Goal: Entertainment & Leisure: Consume media (video, audio)

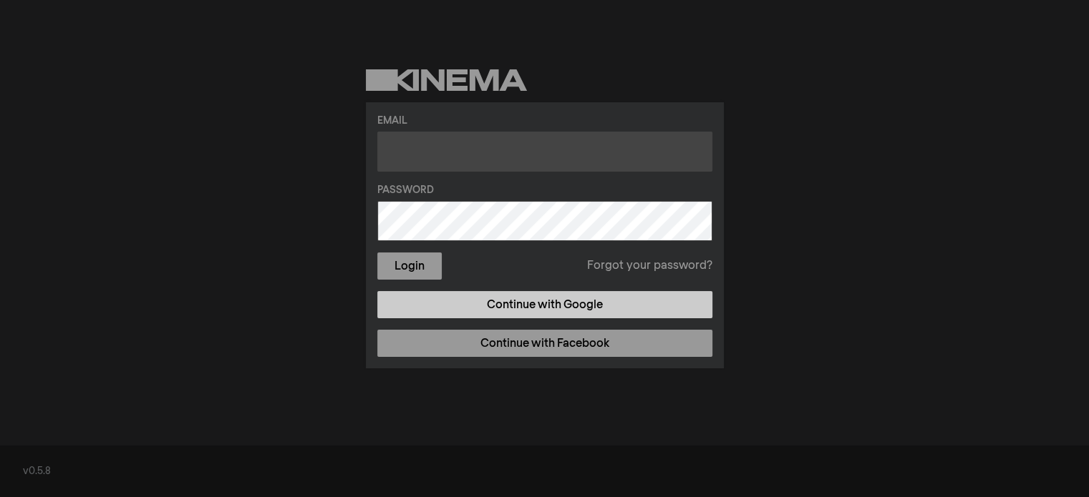
type input "[EMAIL_ADDRESS][DOMAIN_NAME]"
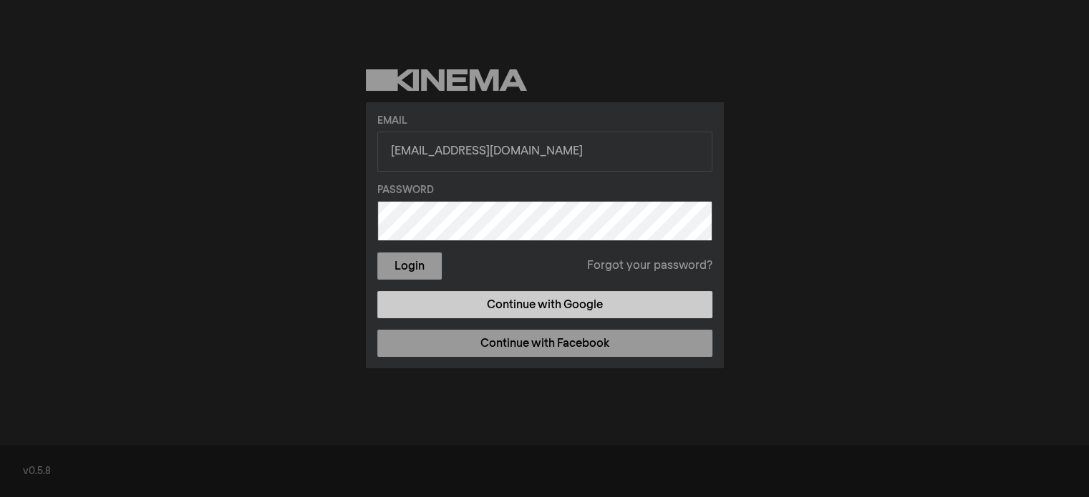
click at [538, 310] on link "Continue with Google" at bounding box center [544, 304] width 335 height 27
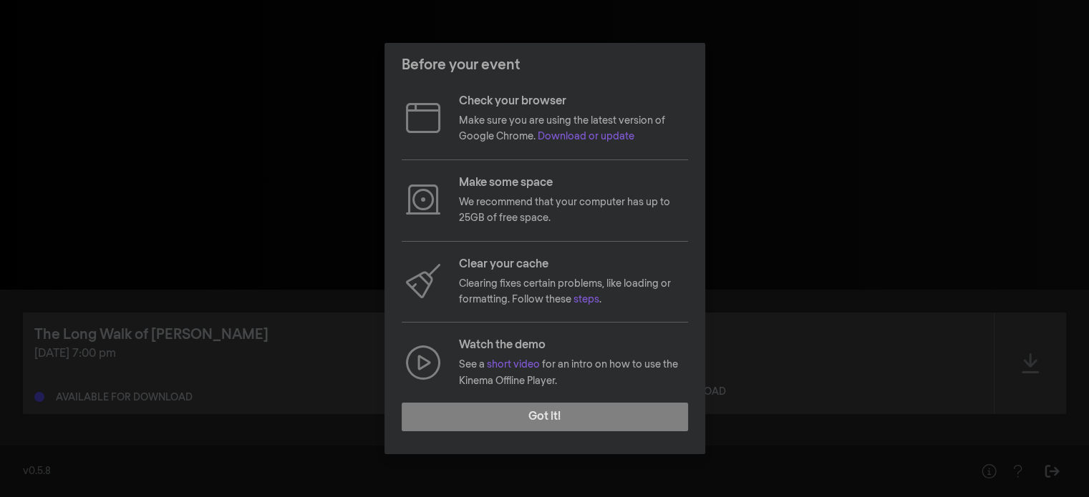
click at [791, 117] on div "Before your event Check your browser Make sure you are using the latest version…" at bounding box center [544, 248] width 1089 height 497
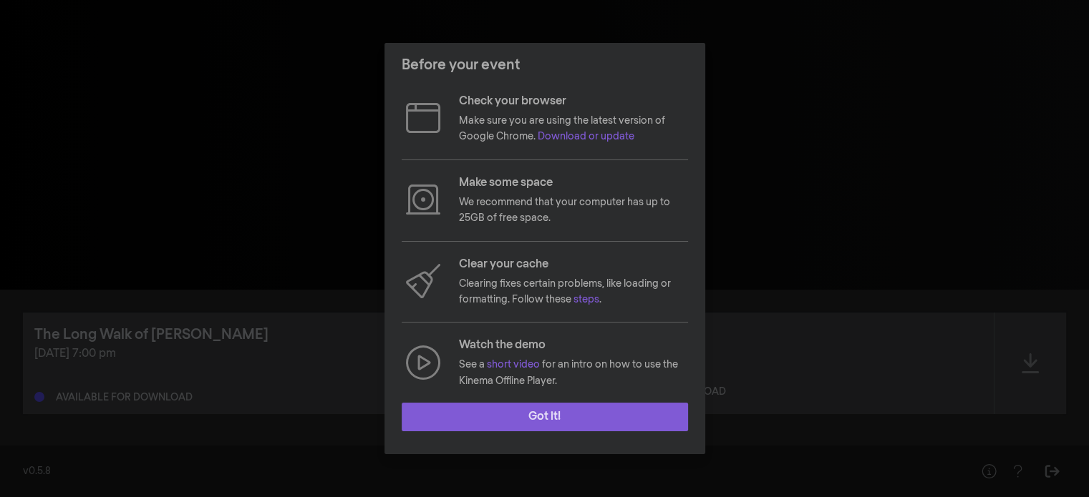
click at [592, 417] on button "Got it!" at bounding box center [545, 417] width 286 height 29
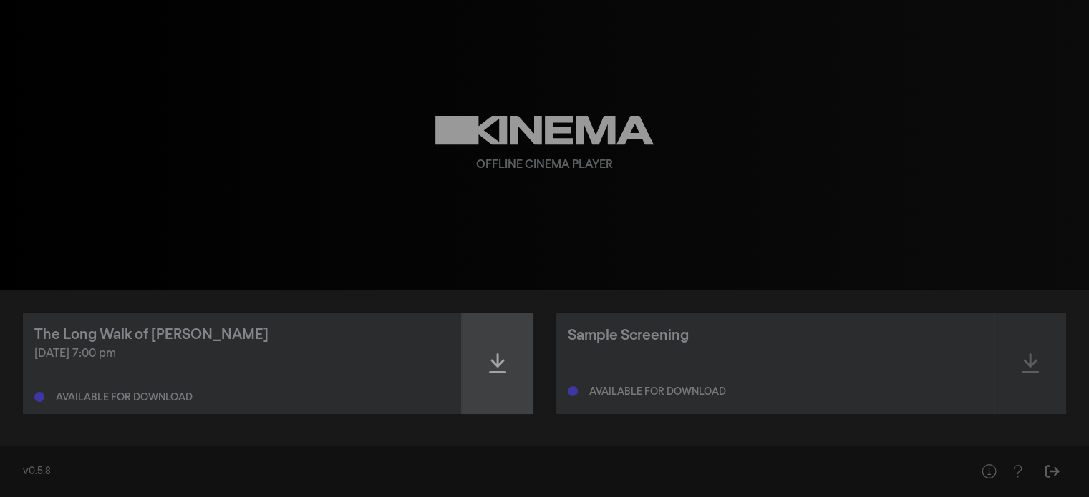
click at [498, 366] on icon at bounding box center [497, 364] width 17 height 20
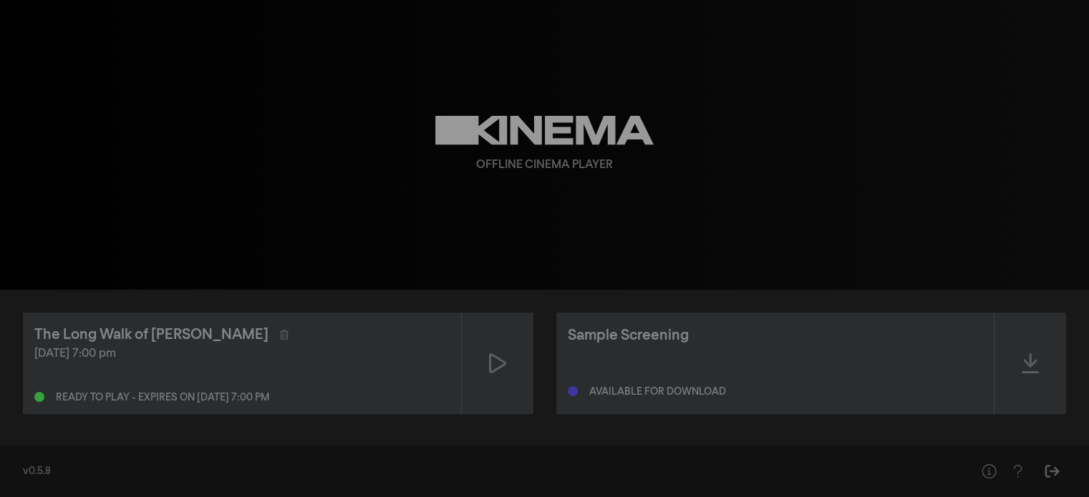
click at [193, 359] on div "[DATE] 7:00 pm" at bounding box center [241, 354] width 415 height 17
click at [496, 364] on icon at bounding box center [497, 363] width 17 height 23
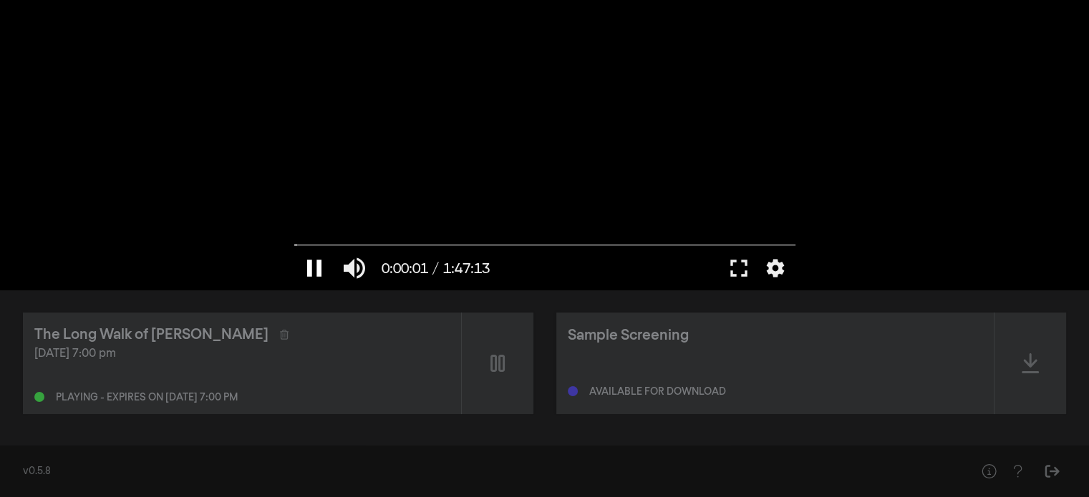
click at [312, 261] on button "pause" at bounding box center [314, 268] width 40 height 43
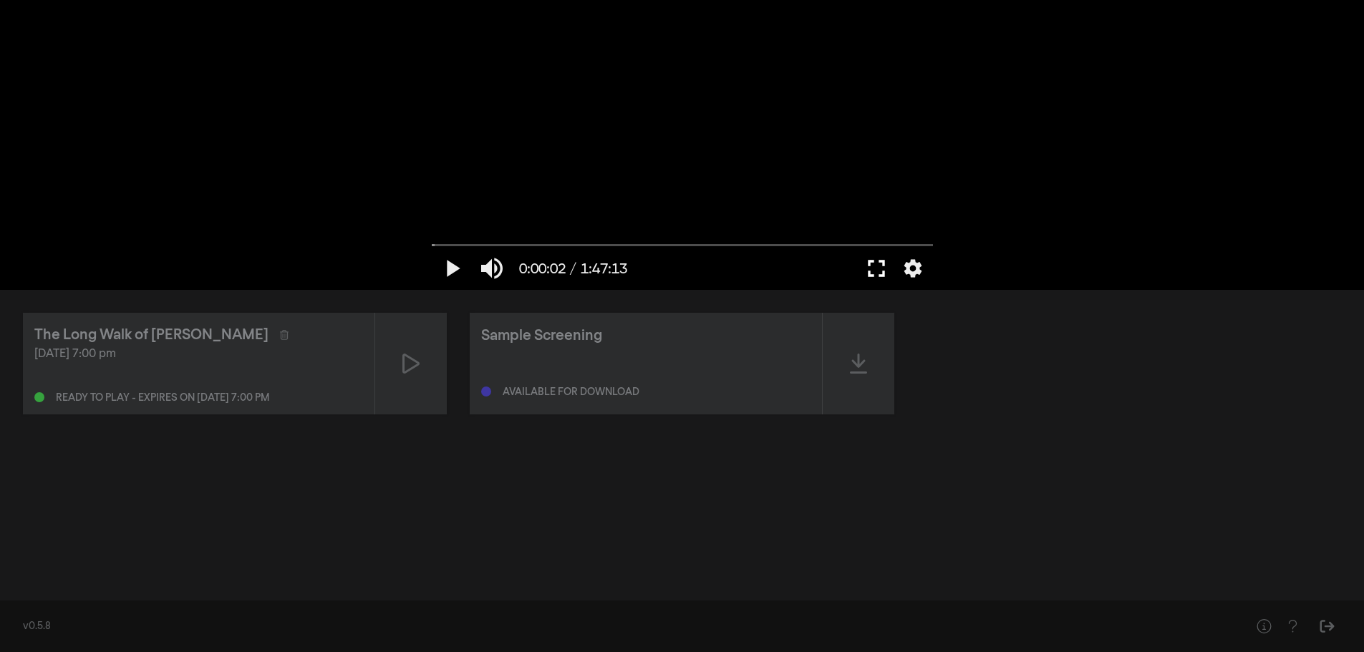
click at [875, 280] on button "fullscreen" at bounding box center [876, 268] width 40 height 43
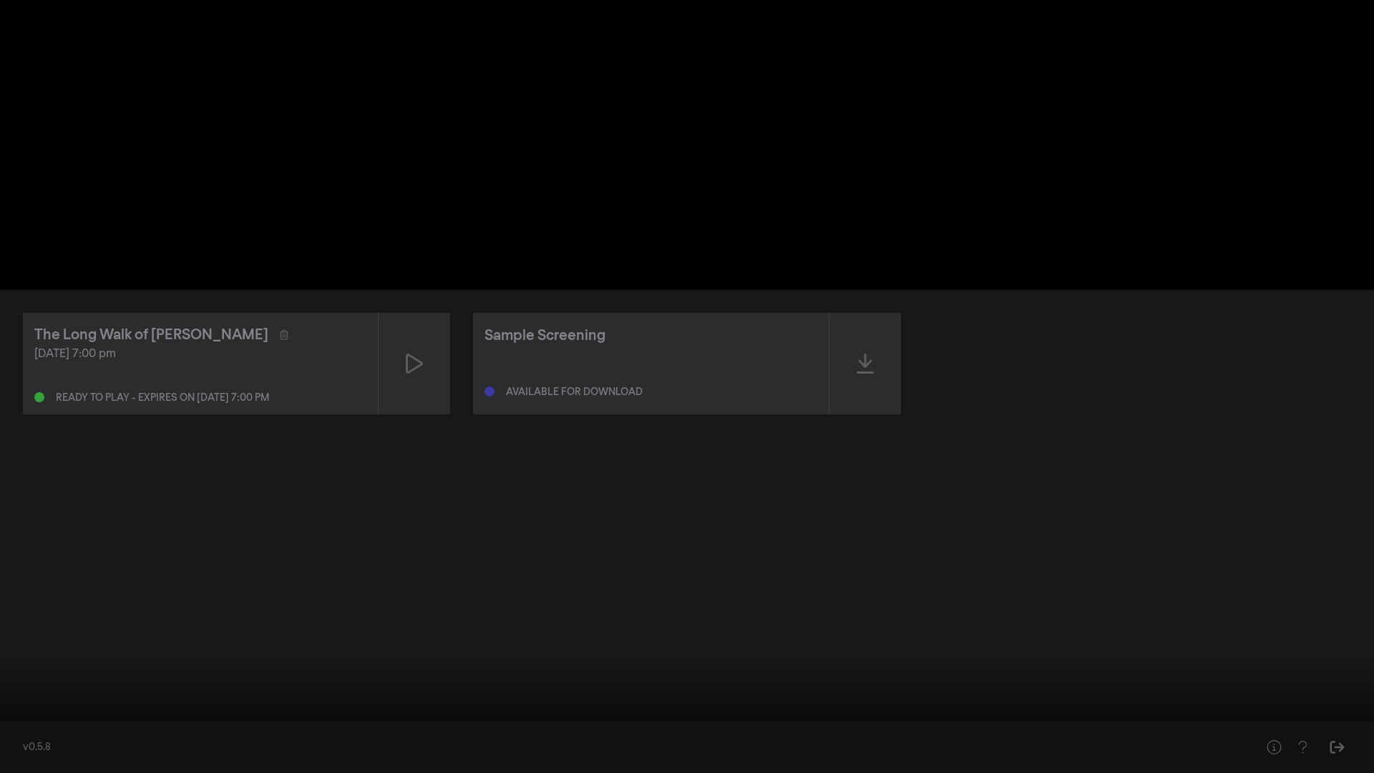
click at [1088, 497] on button "fullscreen_exit" at bounding box center [1311, 751] width 40 height 43
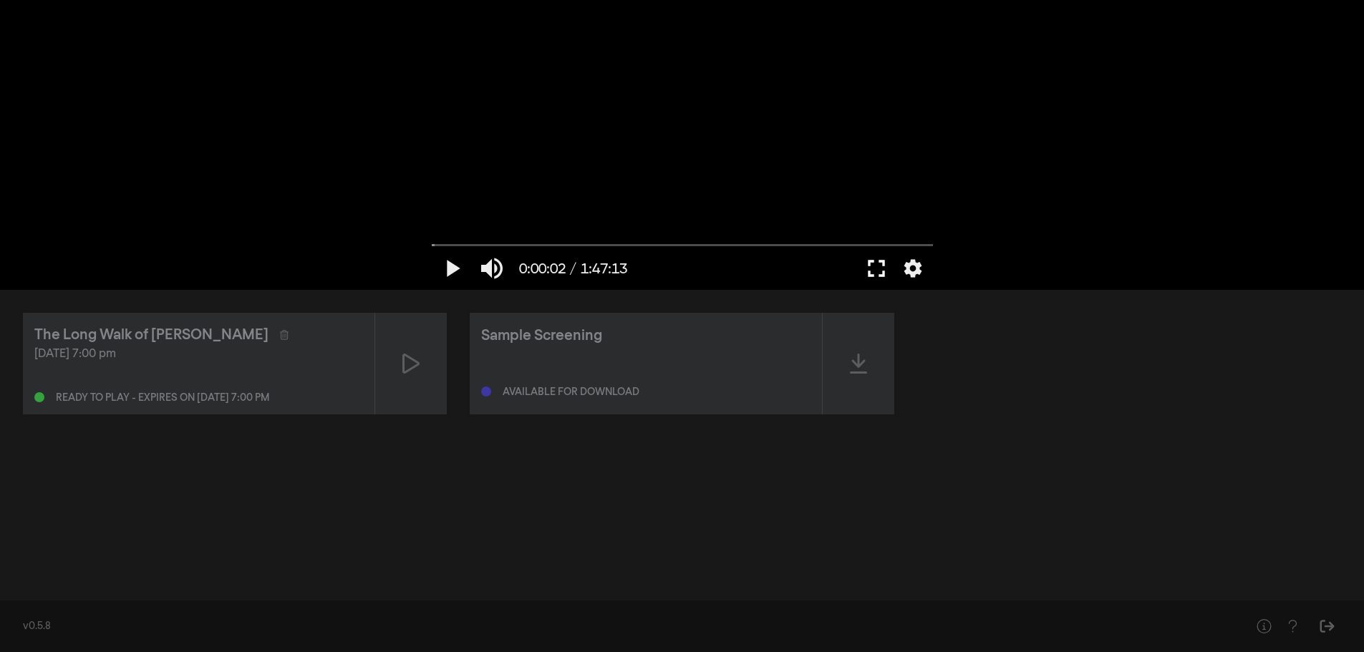
click at [877, 281] on button "fullscreen" at bounding box center [876, 268] width 40 height 43
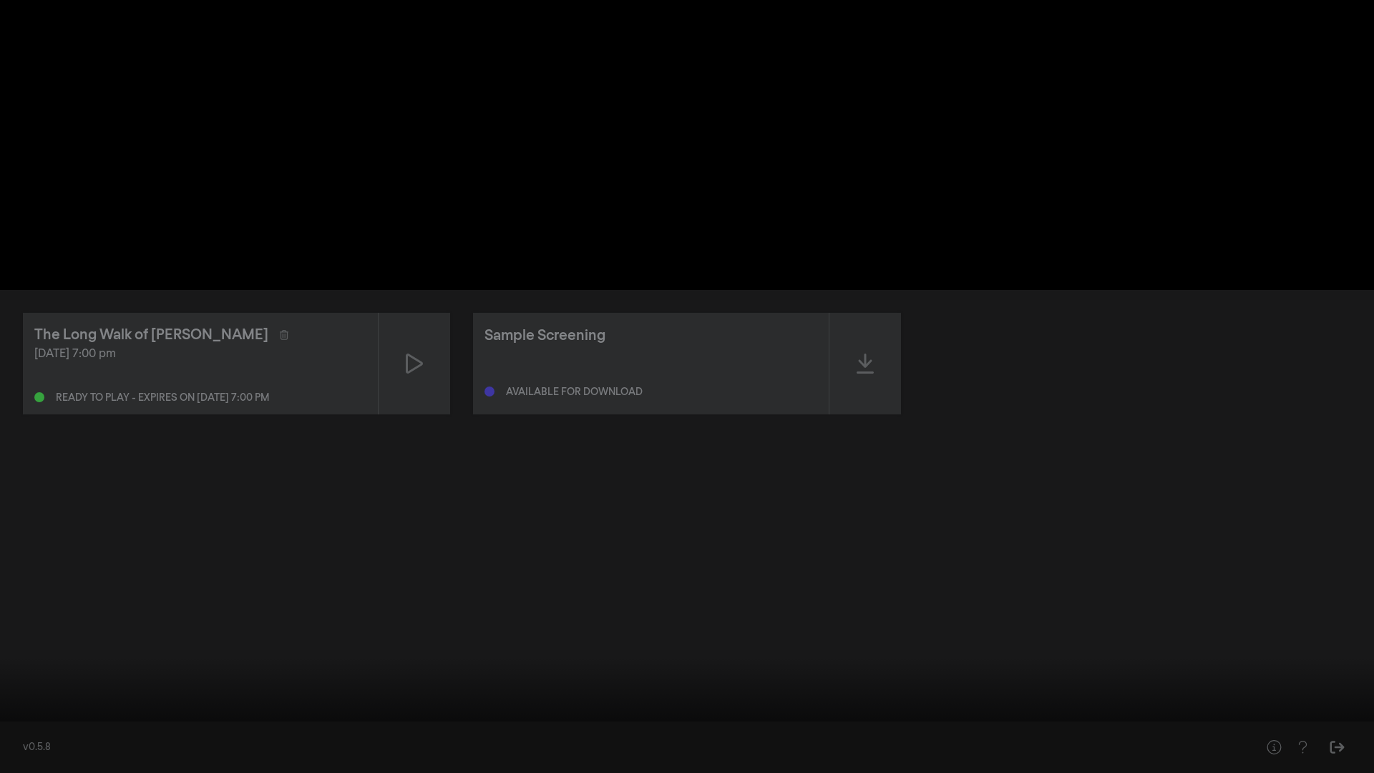
click at [23, 497] on button "play_arrow" at bounding box center [27, 751] width 40 height 43
click at [1088, 497] on button "settings" at bounding box center [1347, 751] width 33 height 43
click at [1088, 497] on label "Captions Off" at bounding box center [1277, 642] width 179 height 29
click at [1088, 497] on span "English" at bounding box center [1233, 682] width 34 height 16
click at [1081, 497] on div at bounding box center [750, 751] width 1081 height 43
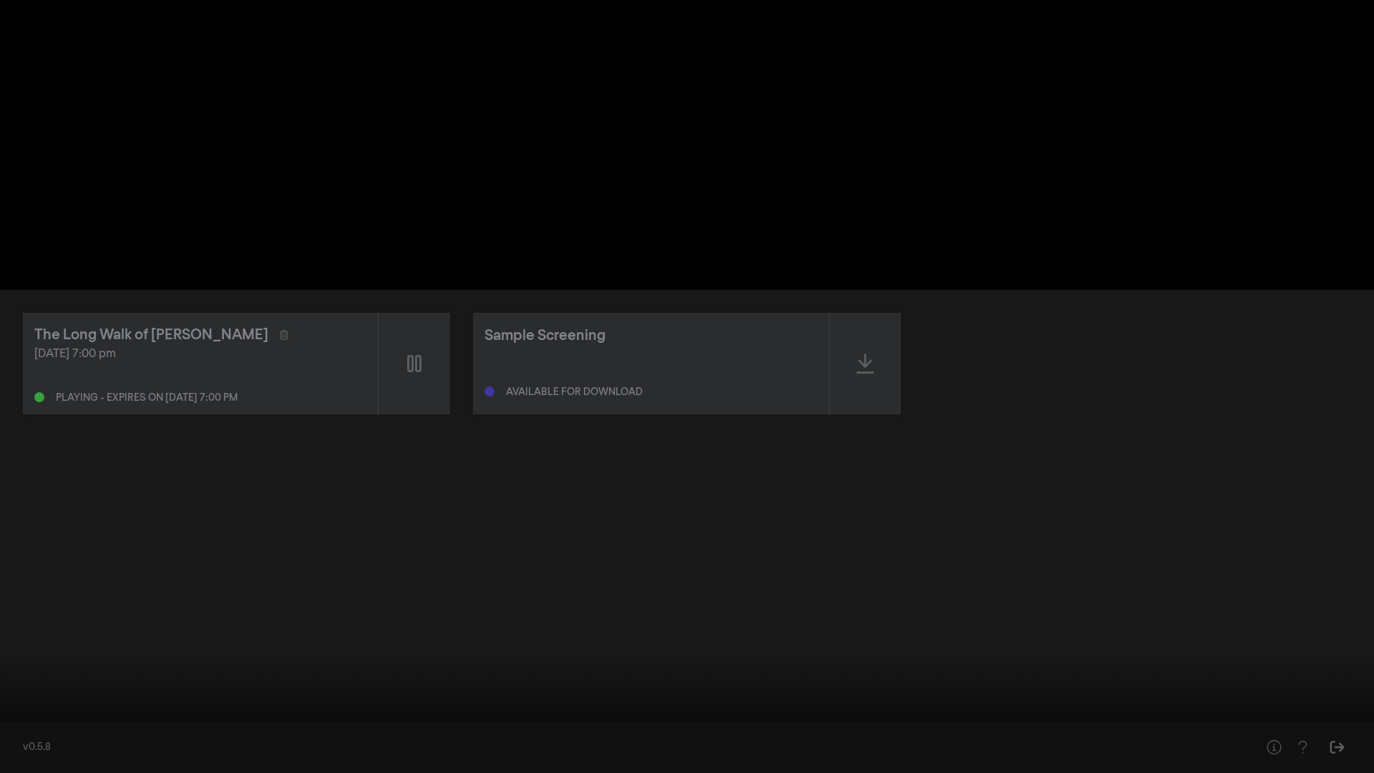
type input "199.035749"
